Goal: Answer question/provide support: Answer question/provide support

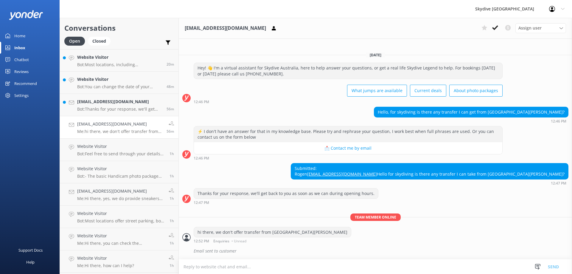
scroll to position [3, 0]
click at [116, 110] on p "Bot: Thanks for your response, we'll get back to you as soon as we can during o…" at bounding box center [119, 108] width 85 height 5
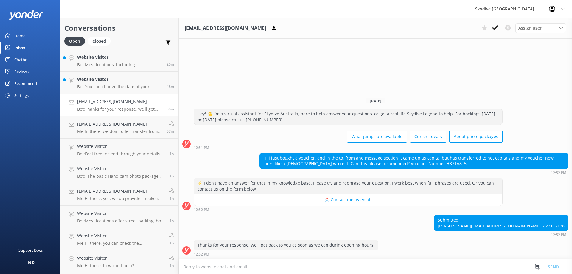
click at [297, 269] on textarea at bounding box center [375, 266] width 393 height 15
drag, startPoint x: 397, startPoint y: 152, endPoint x: 434, endPoint y: 152, distance: 37.2
click at [434, 153] on div "Hi i just bought a voucher, and in the to, from and message section it came up …" at bounding box center [414, 161] width 308 height 16
copy div "HB7TA8T5"
click at [401, 267] on textarea at bounding box center [375, 266] width 393 height 15
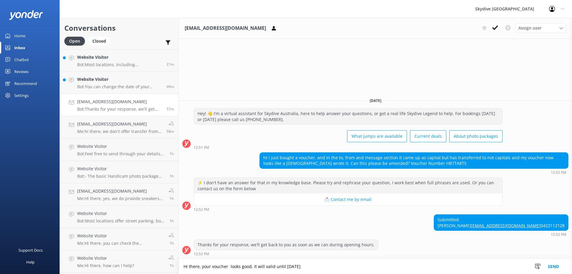
click at [229, 267] on textarea "Hi there, your voucher looks good, it will valid until [DATE]" at bounding box center [375, 266] width 393 height 15
paste textarea "HB7TA8T5"
click at [384, 269] on textarea "Hi there, your voucher HB7TA8T5 looks good, it will valid until [DATE]" at bounding box center [375, 266] width 393 height 15
type textarea "Hi there, your voucher HB7TA8T5 looks good, it will valid until [DATE], you can…"
click at [554, 266] on button "Send" at bounding box center [553, 266] width 22 height 15
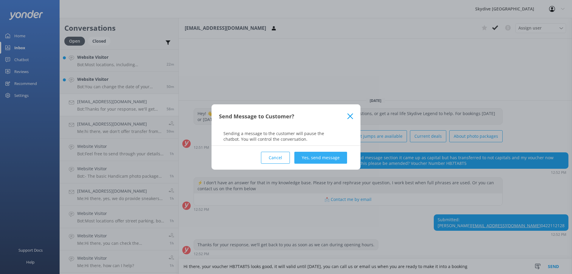
click at [328, 155] on button "Yes, send message" at bounding box center [320, 158] width 53 height 12
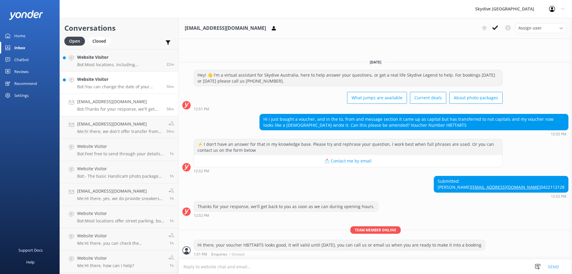
click at [143, 88] on p "Bot: You can change the date of your skydive booking. Please ensure you provide…" at bounding box center [119, 86] width 85 height 5
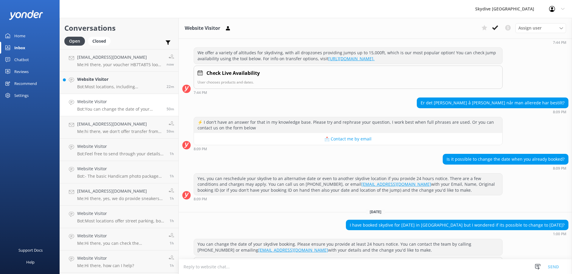
scroll to position [169, 0]
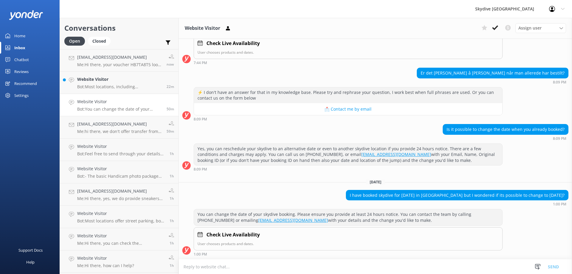
click at [265, 267] on textarea at bounding box center [375, 266] width 393 height 15
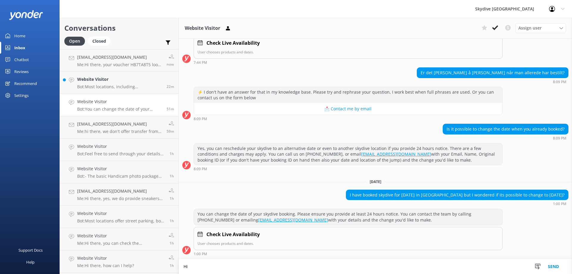
type textarea "H"
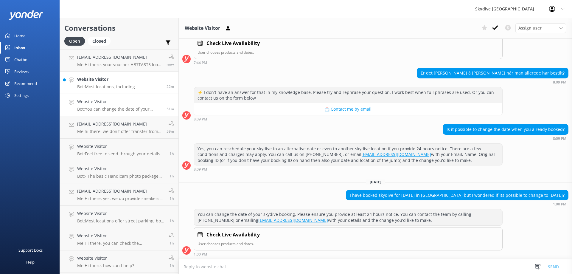
click at [95, 86] on p "Bot: Most locations, including [GEOGRAPHIC_DATA], offer street parking, both pa…" at bounding box center [119, 86] width 85 height 5
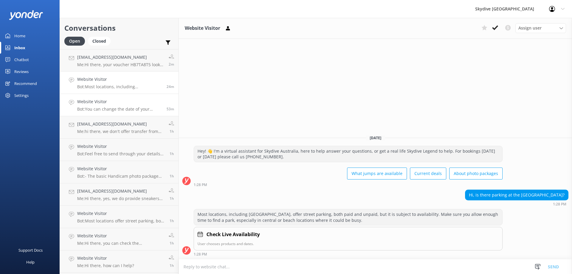
click at [122, 104] on h4 "Website Visitor" at bounding box center [119, 101] width 85 height 7
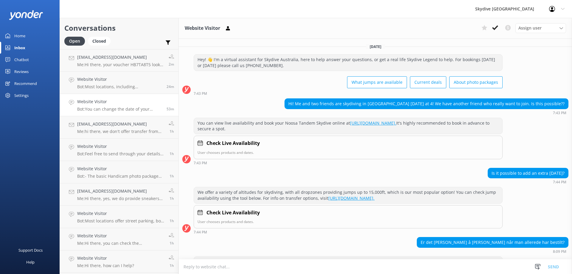
scroll to position [169, 0]
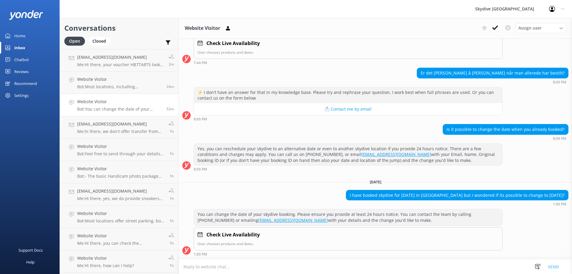
drag, startPoint x: 384, startPoint y: 221, endPoint x: 183, endPoint y: 214, distance: 201.1
click at [183, 214] on div "You can change the date of your skydive booking. Please ensure you provide at l…" at bounding box center [375, 232] width 393 height 47
copy div "You can change the date of your skydive booking. Please ensure you provide at l…"
click at [27, 60] on div "Chatbot" at bounding box center [21, 60] width 15 height 12
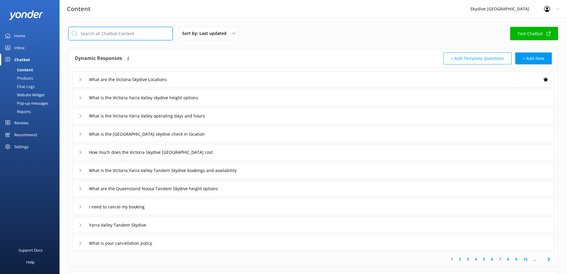
click at [127, 33] on input "text" at bounding box center [120, 33] width 104 height 13
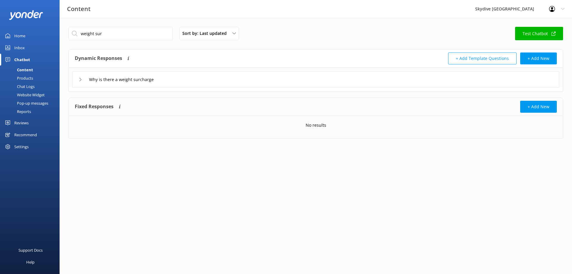
click at [113, 84] on div "Why is there a weight surcharge" at bounding box center [119, 79] width 81 height 10
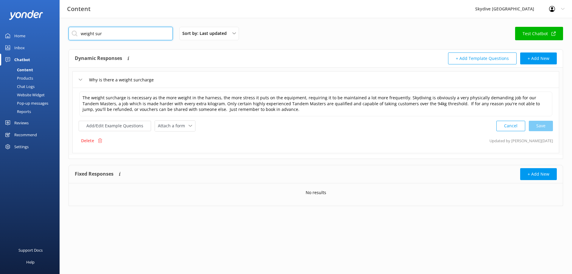
click at [102, 33] on input "weight sur" at bounding box center [120, 33] width 104 height 13
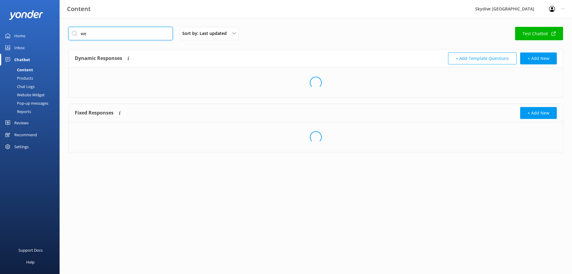
type input "w"
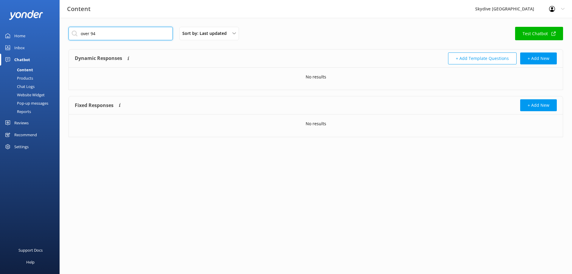
drag, startPoint x: 92, startPoint y: 35, endPoint x: 83, endPoint y: 35, distance: 8.6
click at [83, 35] on input "over 94" at bounding box center [120, 33] width 104 height 13
drag, startPoint x: 134, startPoint y: 35, endPoint x: 39, endPoint y: 32, distance: 94.7
click at [39, 32] on div "Content Skydive Australia Profile Settings Logout Home Inbox Chatbot Content Pr…" at bounding box center [286, 86] width 572 height 137
drag, startPoint x: 97, startPoint y: 35, endPoint x: 81, endPoint y: 33, distance: 15.6
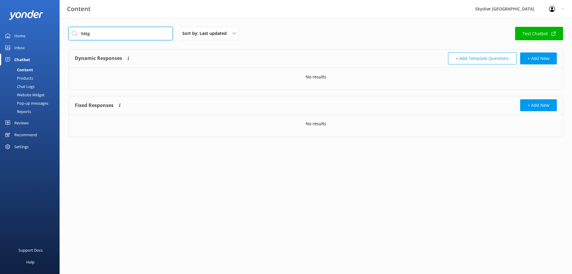
click at [81, 33] on input "94kg" at bounding box center [120, 33] width 104 height 13
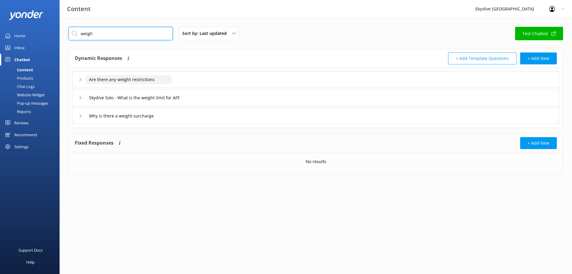
type input "weigh"
click at [145, 80] on input "Are there any weight restrictions" at bounding box center [129, 79] width 86 height 9
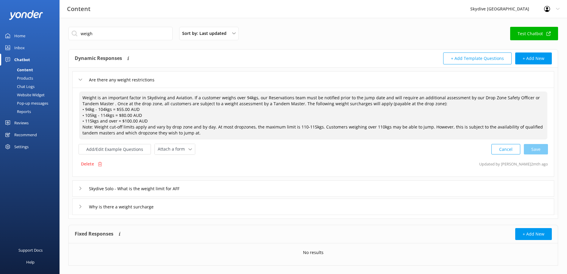
drag, startPoint x: 84, startPoint y: 97, endPoint x: 203, endPoint y: 136, distance: 125.2
click at [203, 136] on textarea "Weight is an important factor in Skydiving and Aviation. If a customer weighs o…" at bounding box center [313, 115] width 468 height 48
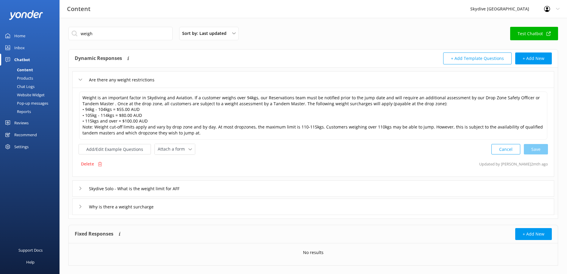
click at [221, 163] on div "Delete Updated by [PERSON_NAME] 2mth ago" at bounding box center [313, 163] width 469 height 11
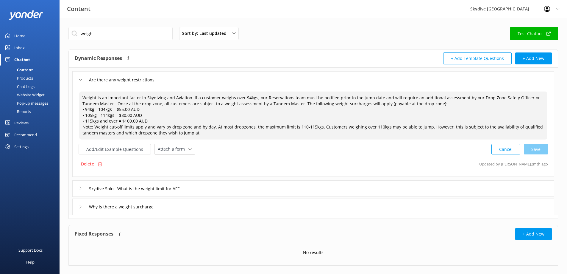
drag, startPoint x: 214, startPoint y: 127, endPoint x: 317, endPoint y: 127, distance: 102.7
click at [317, 127] on textarea "Weight is an important factor in Skydiving and Aviation. If a customer weighs o…" at bounding box center [313, 115] width 468 height 48
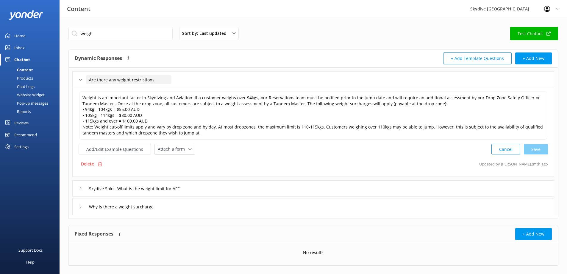
click at [96, 82] on input "Are there any weight restrictions" at bounding box center [129, 79] width 86 height 9
click at [112, 206] on input "Why is there a weight surcharge" at bounding box center [126, 206] width 81 height 9
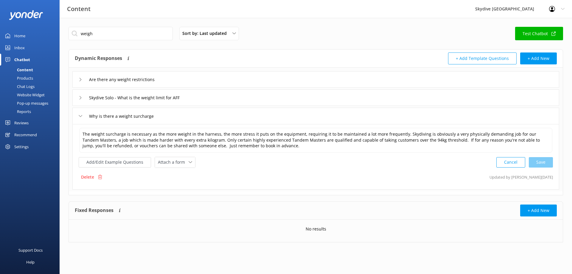
click at [22, 52] on div "Inbox" at bounding box center [19, 48] width 10 height 12
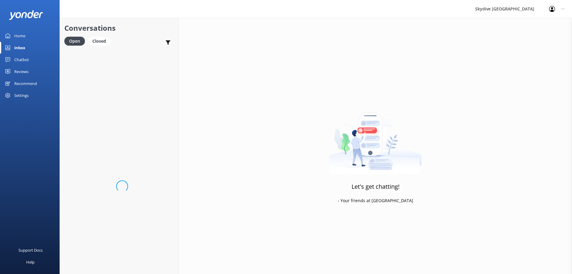
click at [18, 48] on div "Inbox" at bounding box center [19, 48] width 11 height 12
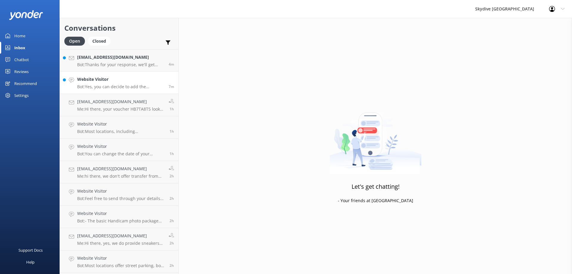
click at [127, 85] on p "Bot: Yes, you can decide to add the Handicam Photo and Video Packages upon arri…" at bounding box center [120, 86] width 87 height 5
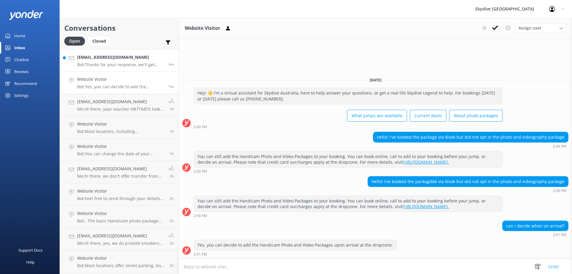
click at [102, 55] on h4 "[EMAIL_ADDRESS][DOMAIN_NAME]" at bounding box center [120, 57] width 87 height 7
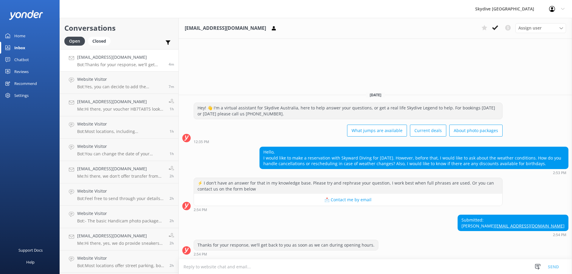
click at [320, 269] on textarea at bounding box center [375, 266] width 393 height 15
